Goal: Information Seeking & Learning: Learn about a topic

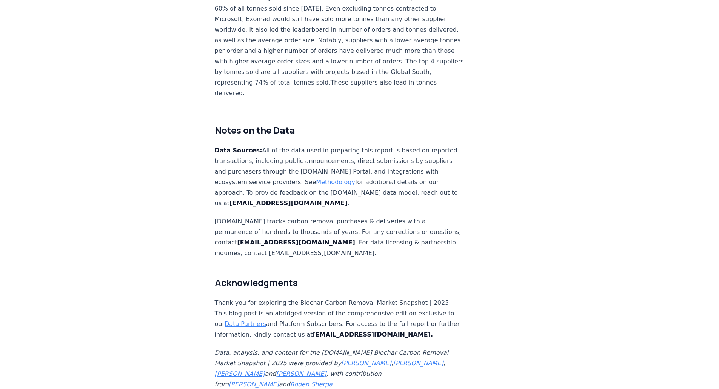
scroll to position [4491, 0]
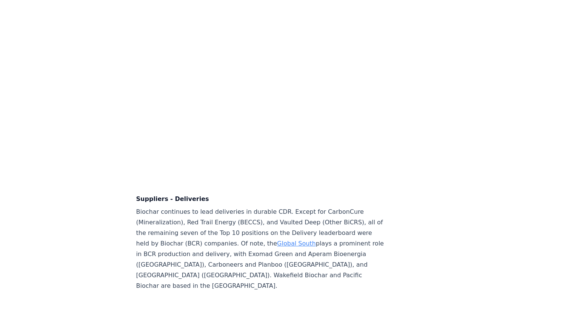
scroll to position [5132, 0]
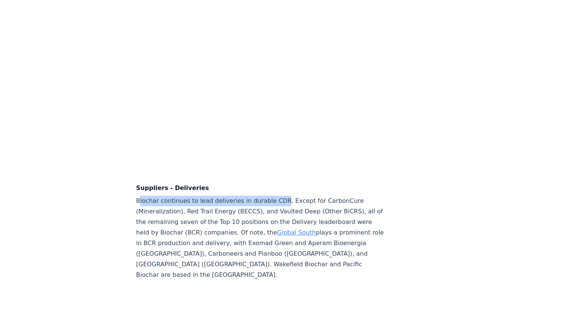
drag, startPoint x: 138, startPoint y: 188, endPoint x: 274, endPoint y: 187, distance: 135.9
click at [274, 195] on p "Biochar continues to lead deliveries in durable CDR. Except for CarbonCure (Min…" at bounding box center [261, 237] width 250 height 85
copy p "iochar continues to lead deliveries in durable CDR"
click at [269, 195] on p "Biochar continues to lead deliveries in durable CDR. Except for CarbonCure (Min…" at bounding box center [261, 237] width 250 height 85
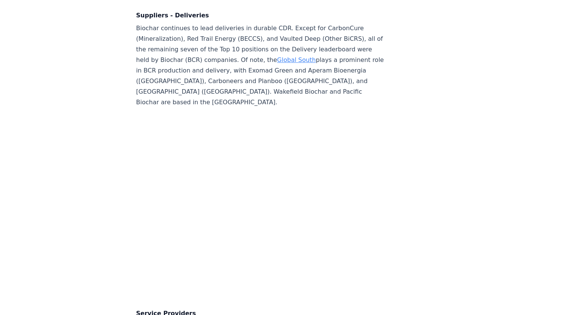
scroll to position [5321, 0]
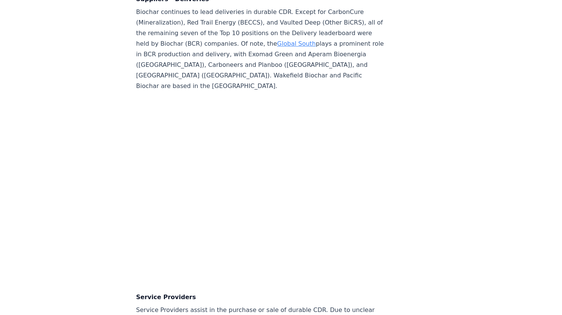
click at [229, 57] on p "Biochar continues to lead deliveries in durable CDR. Except for CarbonCure (Min…" at bounding box center [261, 49] width 250 height 85
